Goal: Find specific page/section: Find specific page/section

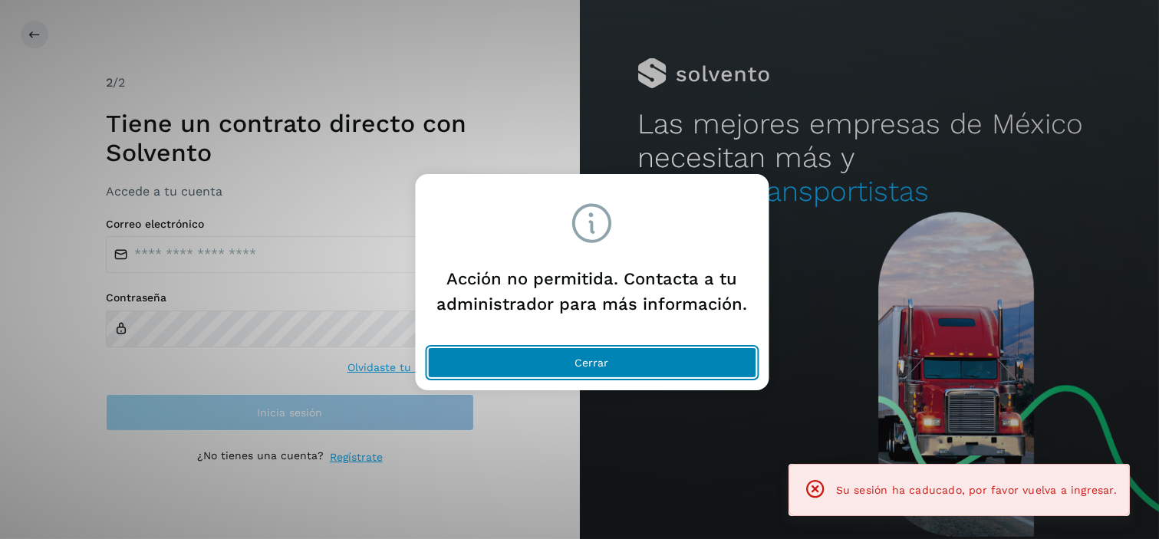
click at [622, 368] on button "Cerrar" at bounding box center [591, 362] width 329 height 31
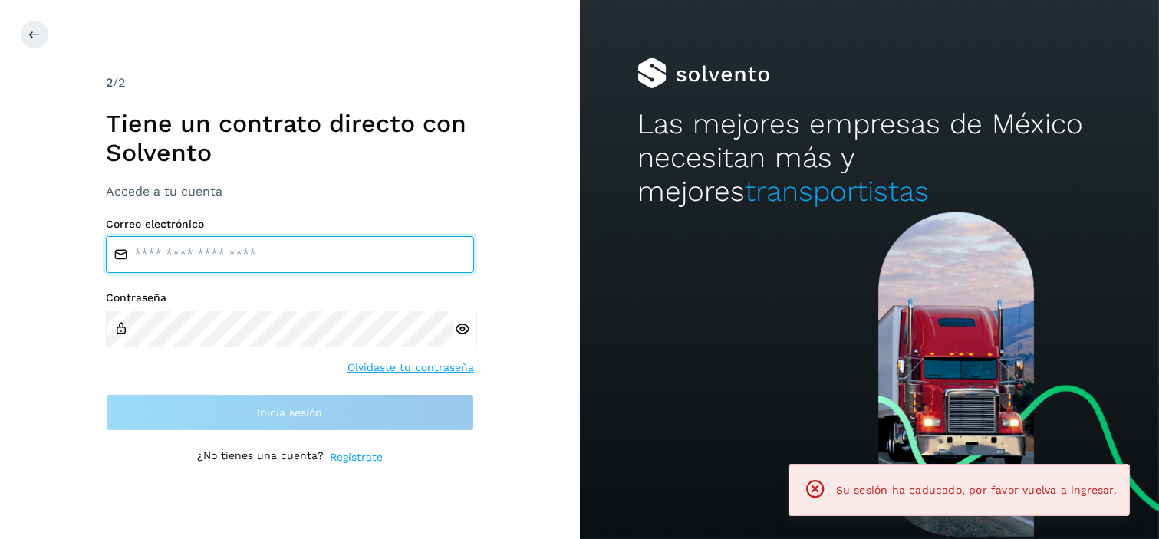
type input "**********"
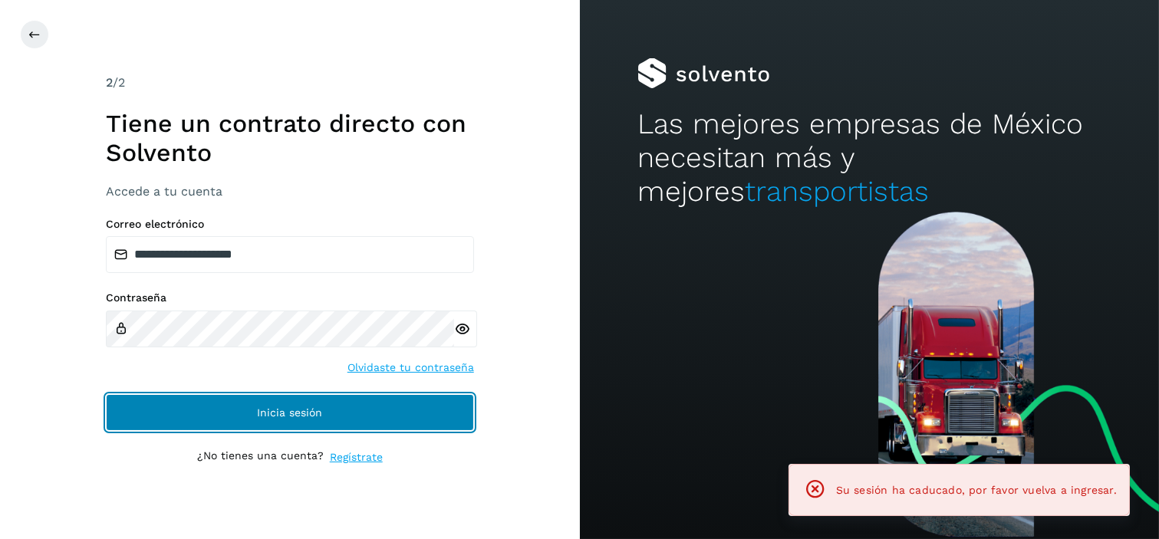
click at [303, 403] on button "Inicia sesión" at bounding box center [290, 412] width 368 height 37
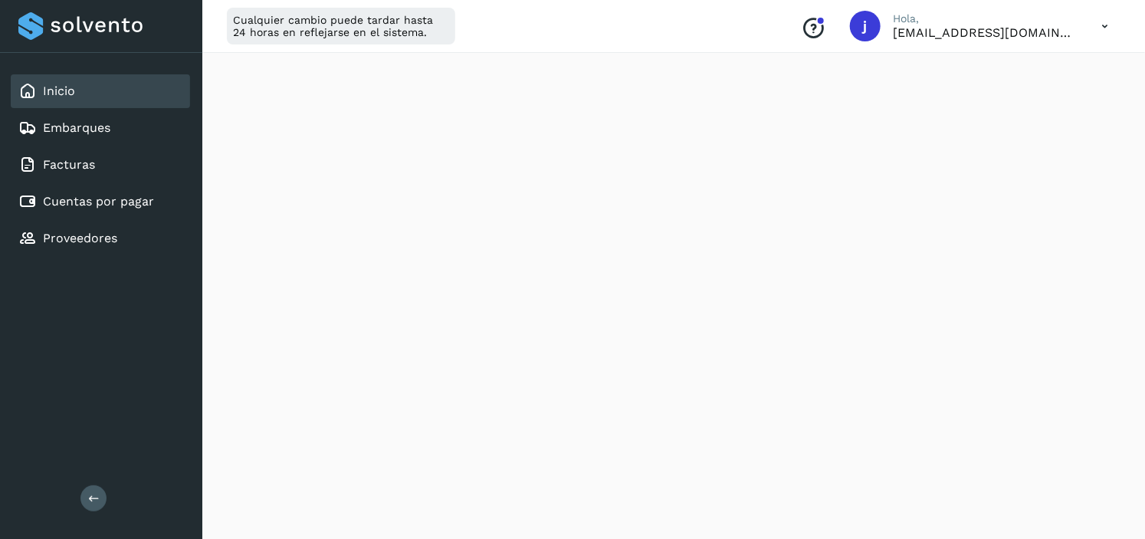
scroll to position [944, 0]
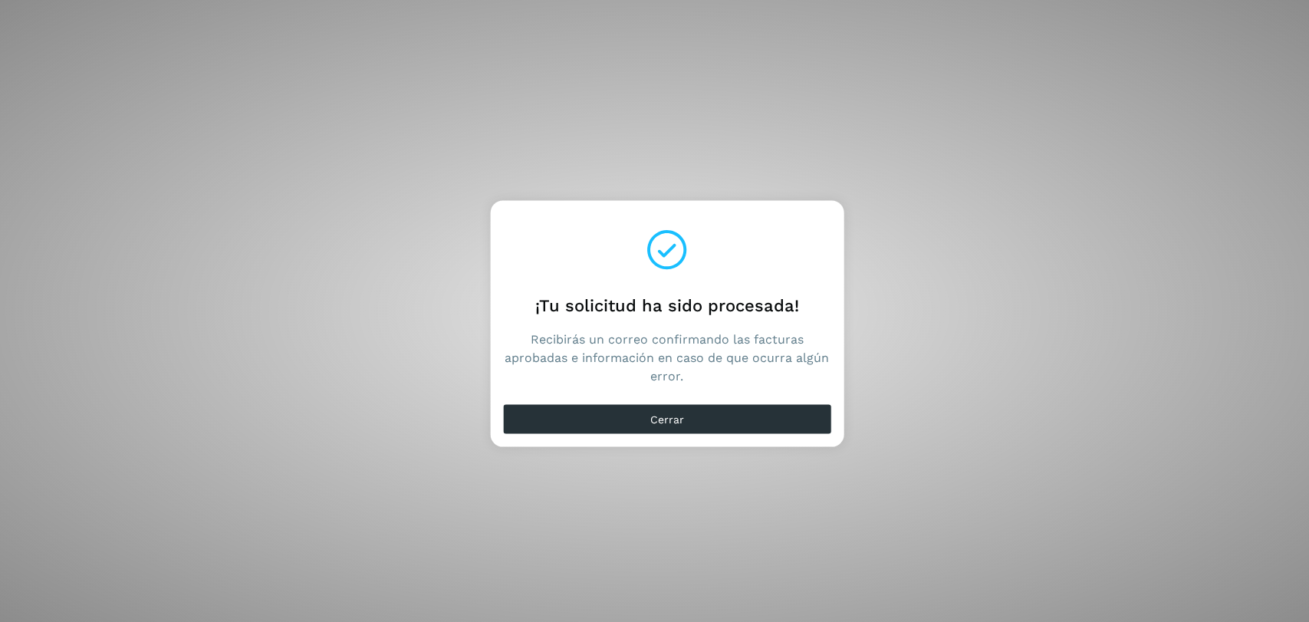
click at [704, 435] on div "Cerrar" at bounding box center [666, 421] width 353 height 49
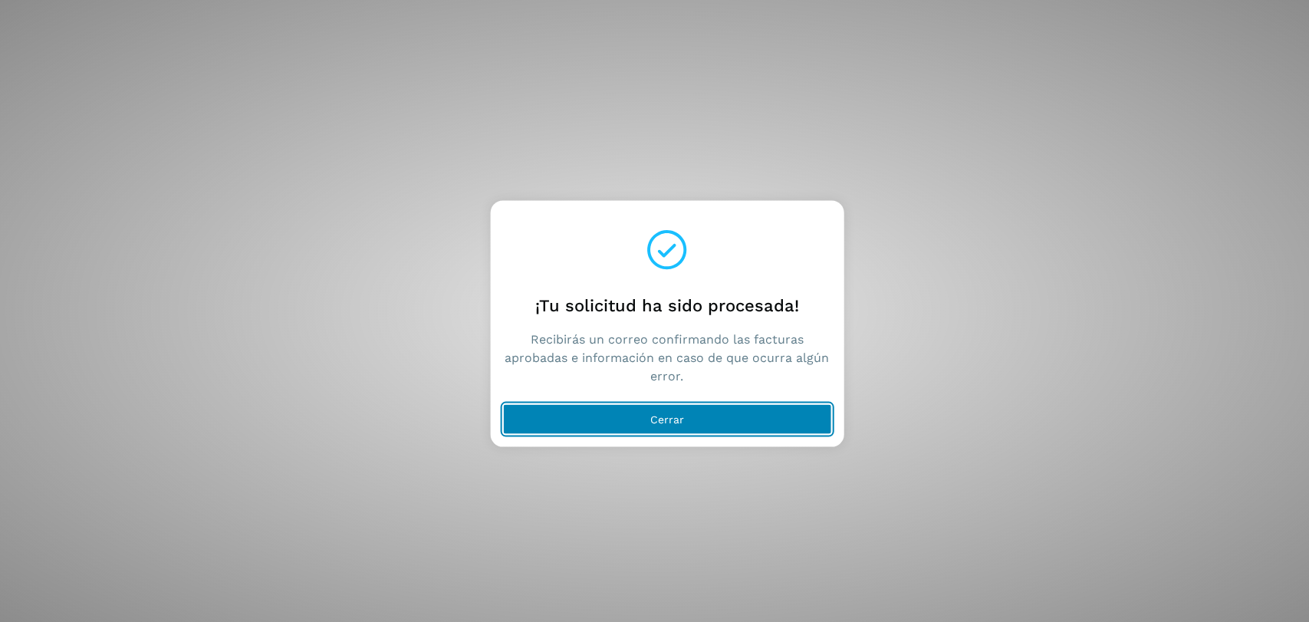
click at [684, 412] on button "Cerrar" at bounding box center [666, 418] width 329 height 31
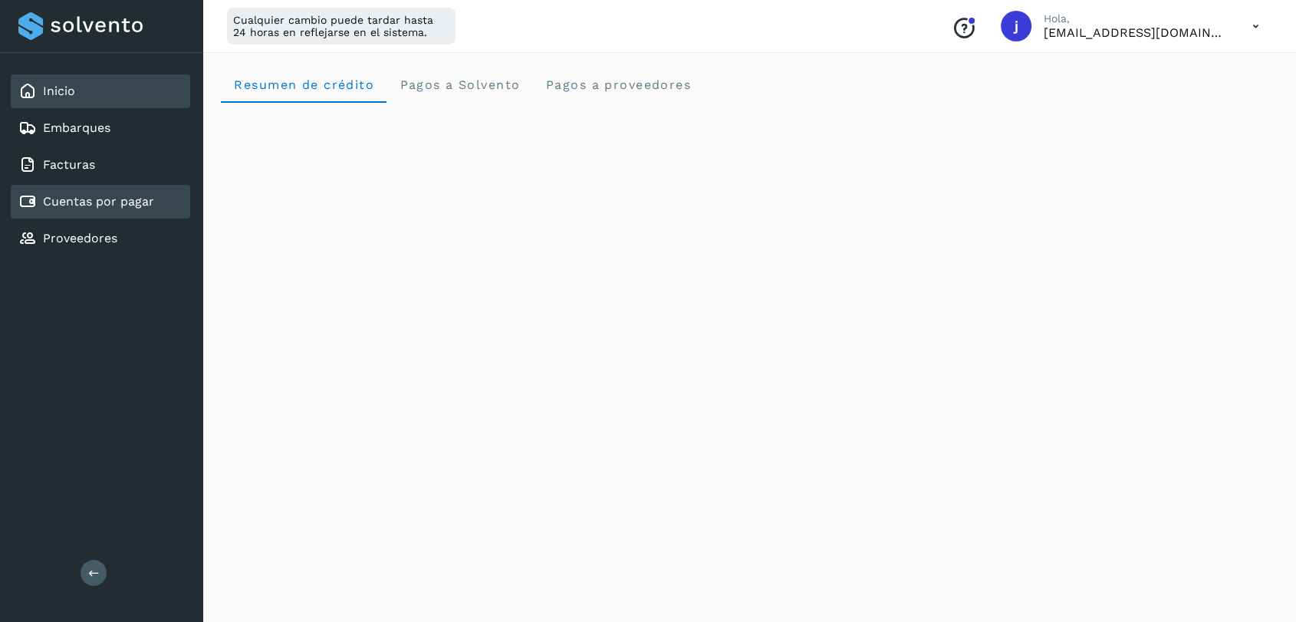
click at [108, 196] on link "Cuentas por pagar" at bounding box center [98, 201] width 111 height 15
